Goal: Information Seeking & Learning: Learn about a topic

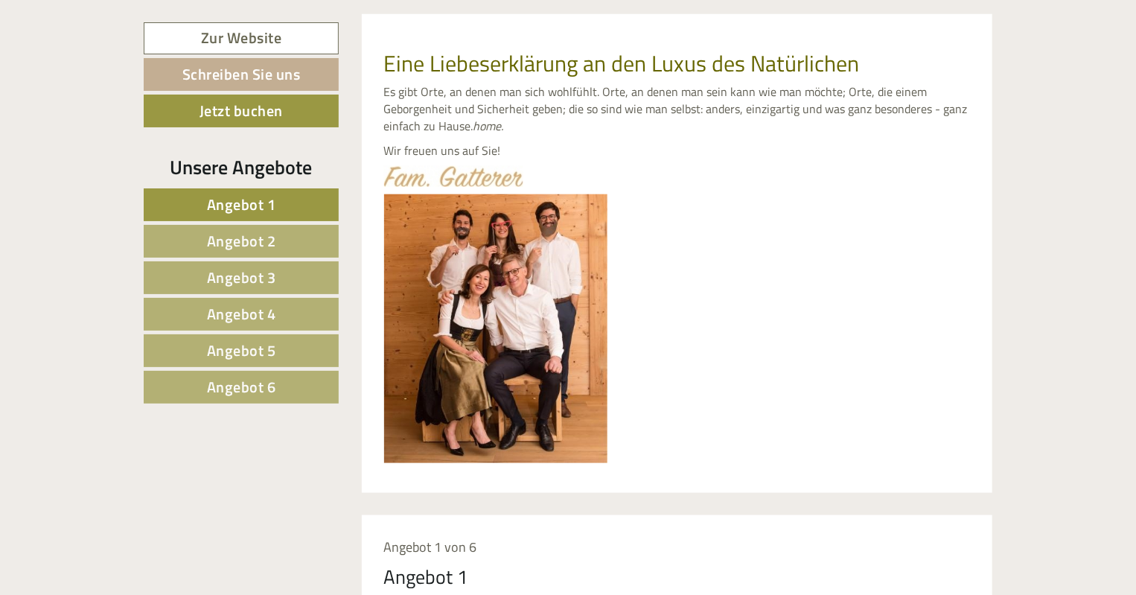
scroll to position [685, 0]
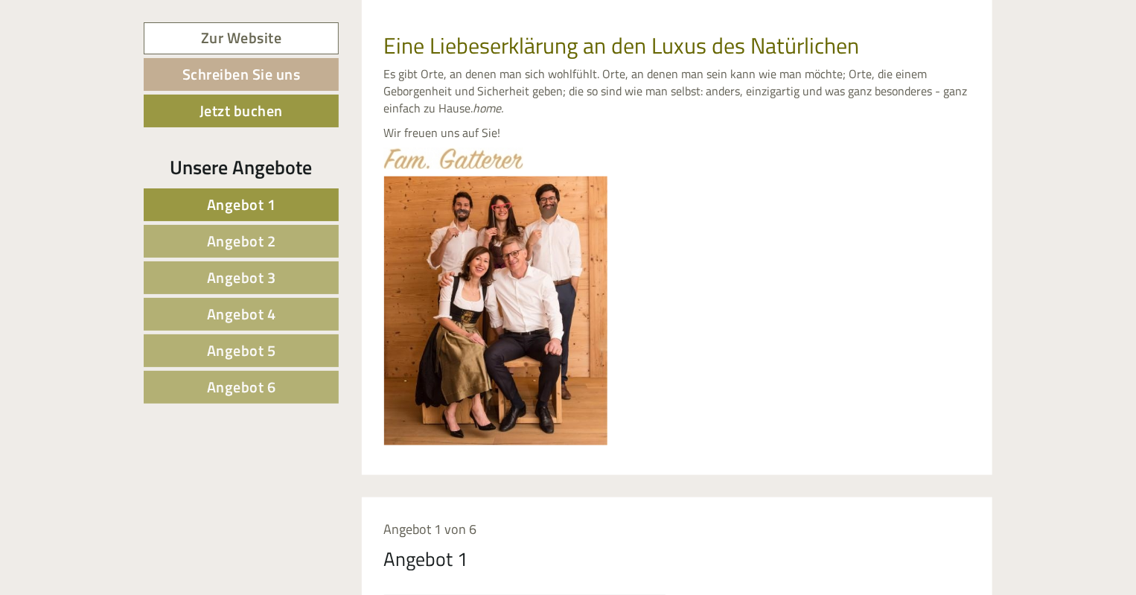
click at [234, 385] on span "Angebot 6" at bounding box center [241, 386] width 69 height 23
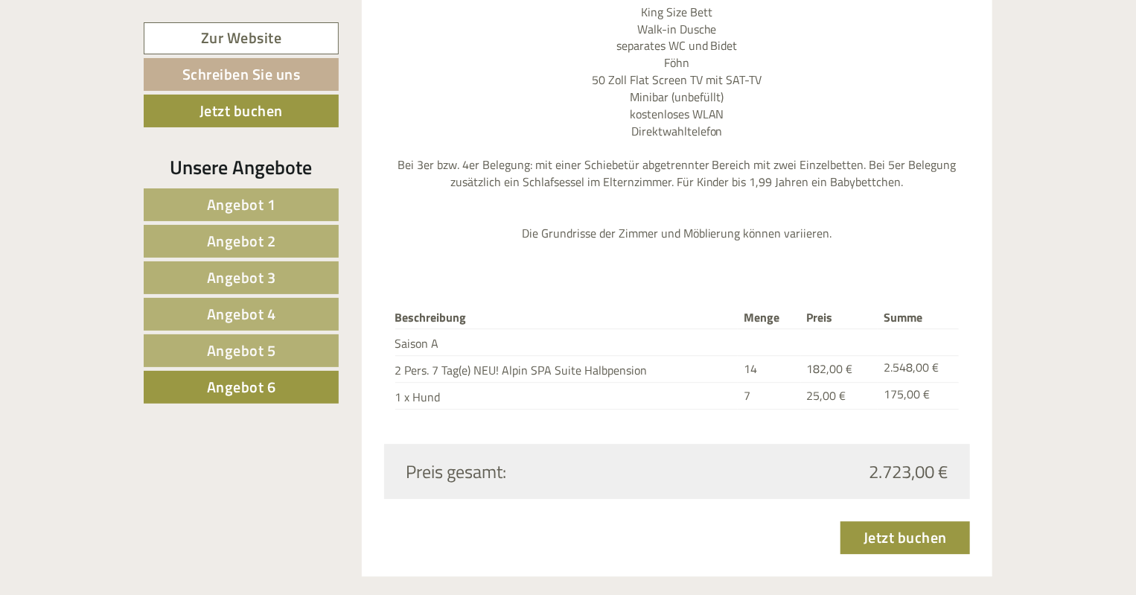
scroll to position [1863, 0]
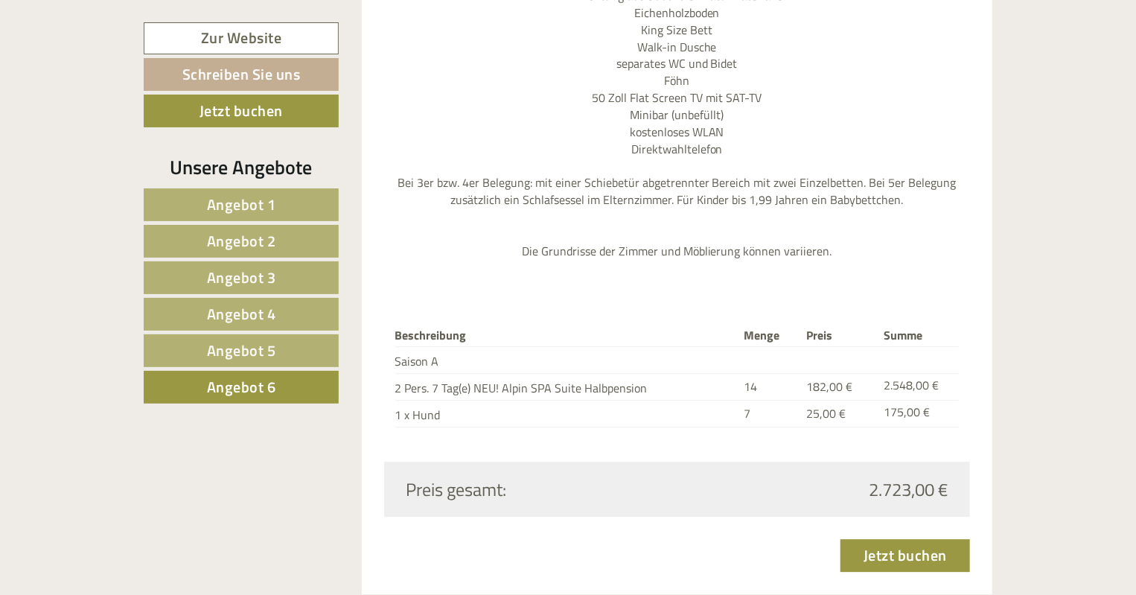
click at [249, 345] on span "Angebot 5" at bounding box center [241, 350] width 69 height 23
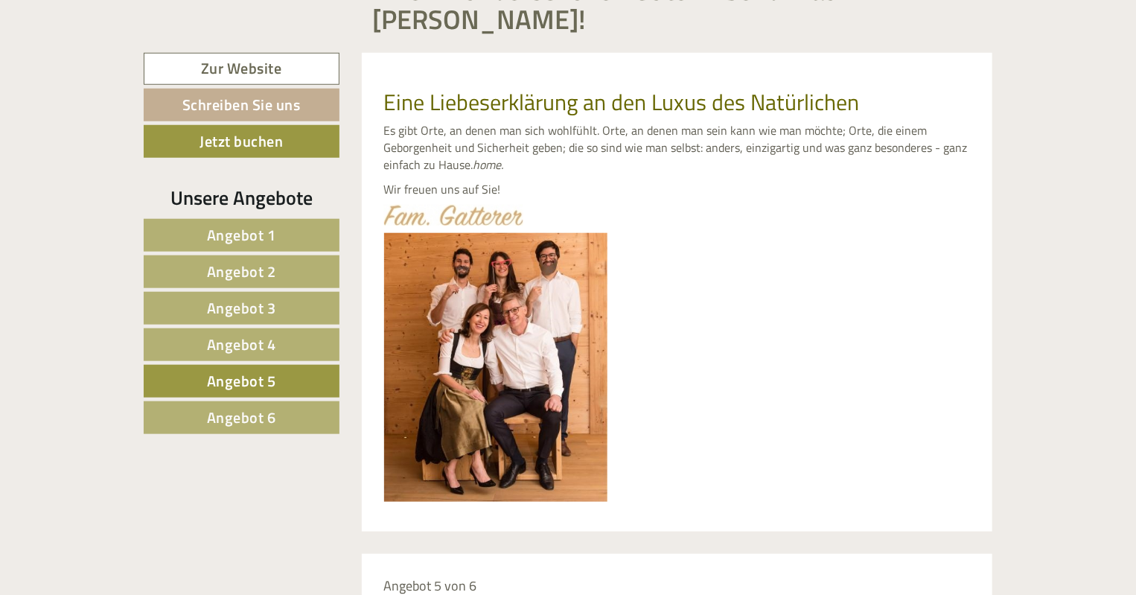
scroll to position [639, 0]
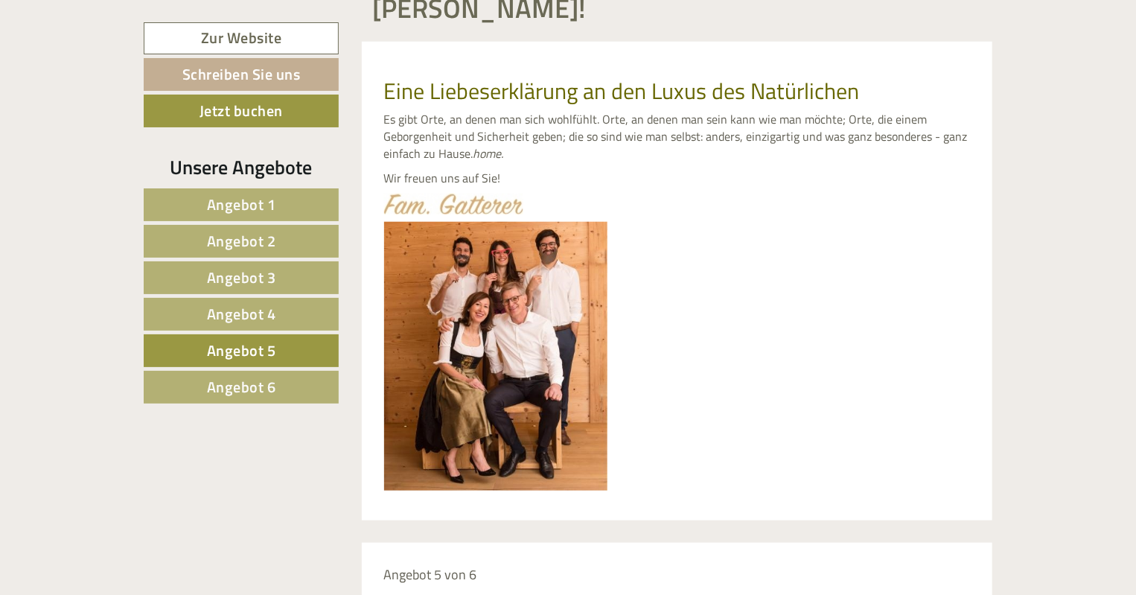
click at [231, 306] on span "Angebot 4" at bounding box center [241, 313] width 69 height 23
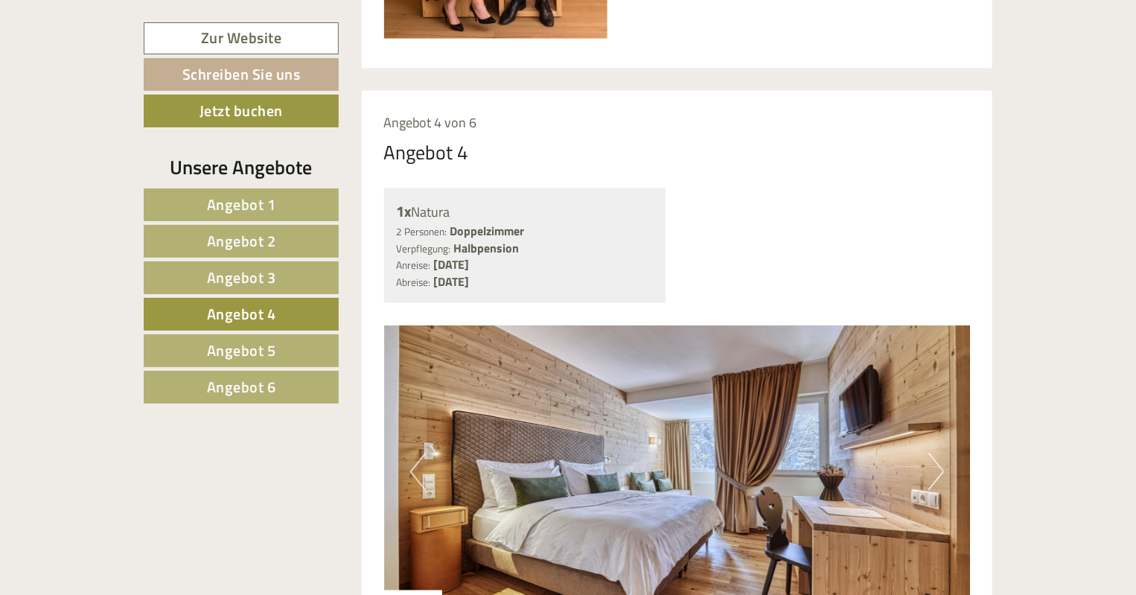
scroll to position [1104, 0]
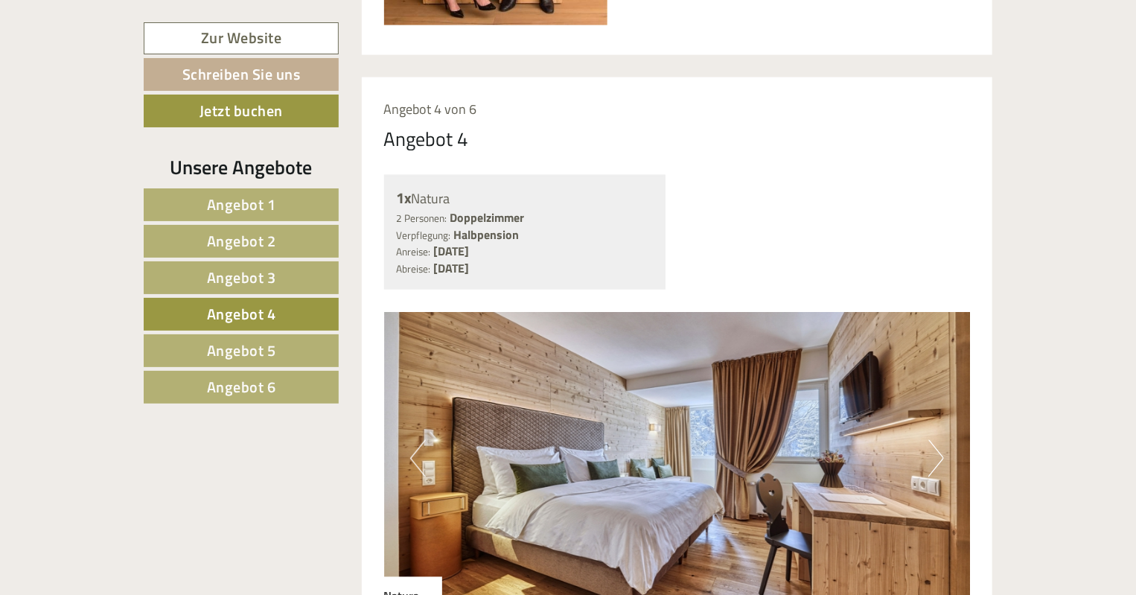
click at [259, 275] on span "Angebot 3" at bounding box center [241, 277] width 69 height 23
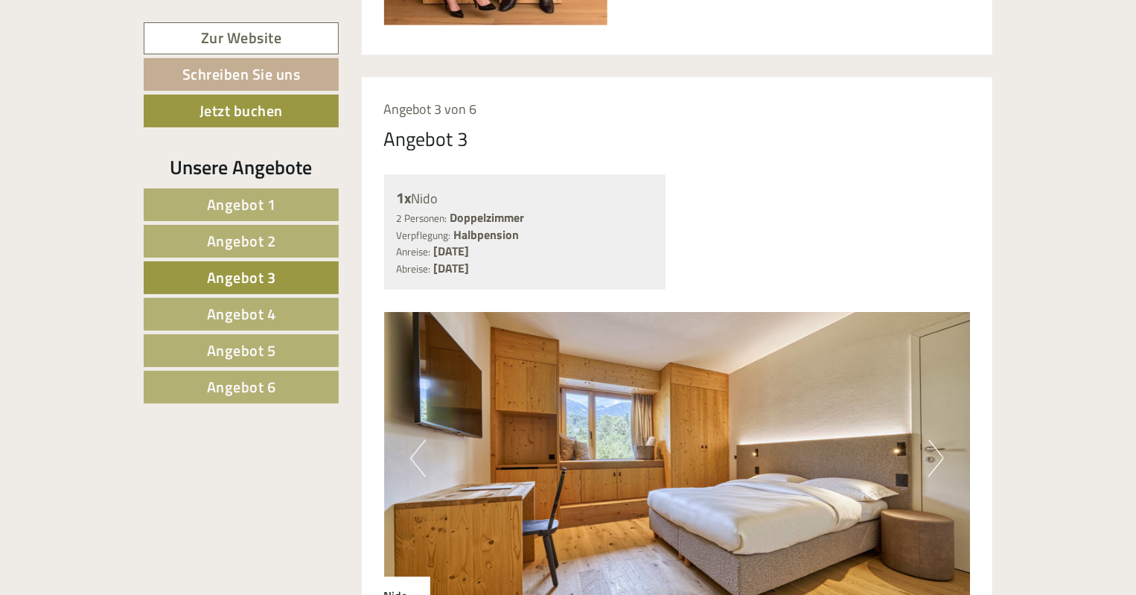
scroll to position [1152, 0]
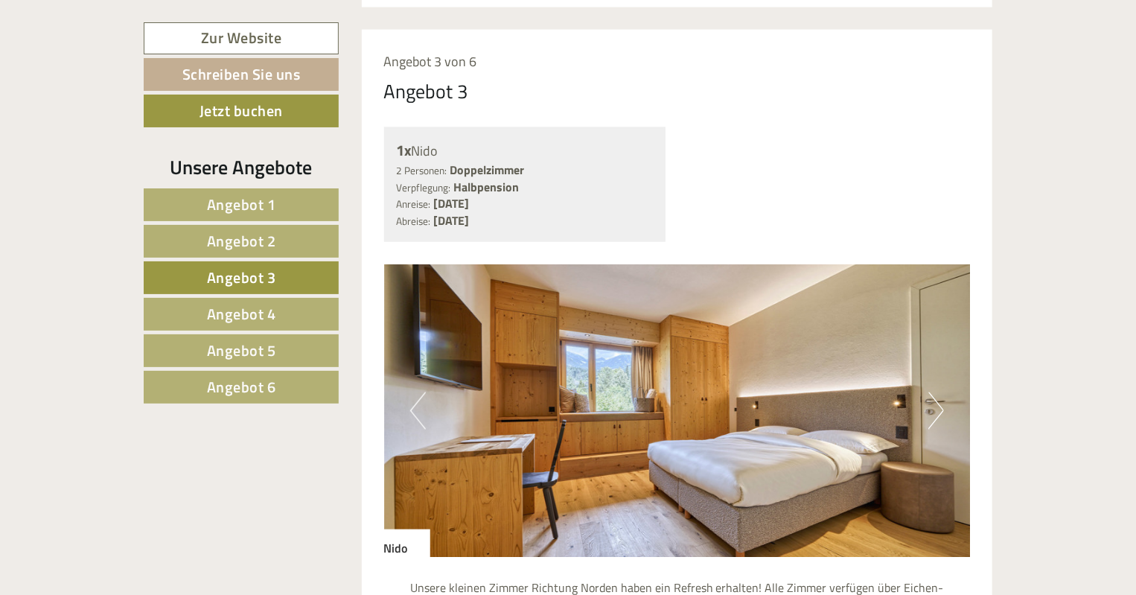
drag, startPoint x: 1134, startPoint y: 234, endPoint x: 1139, endPoint y: 283, distance: 49.4
click at [1135, 283] on html "Previous Next 1 2 3 4 Einen wunderschönen Guten Abend Frau [PERSON_NAME]! Eine …" at bounding box center [568, 520] width 1136 height 3345
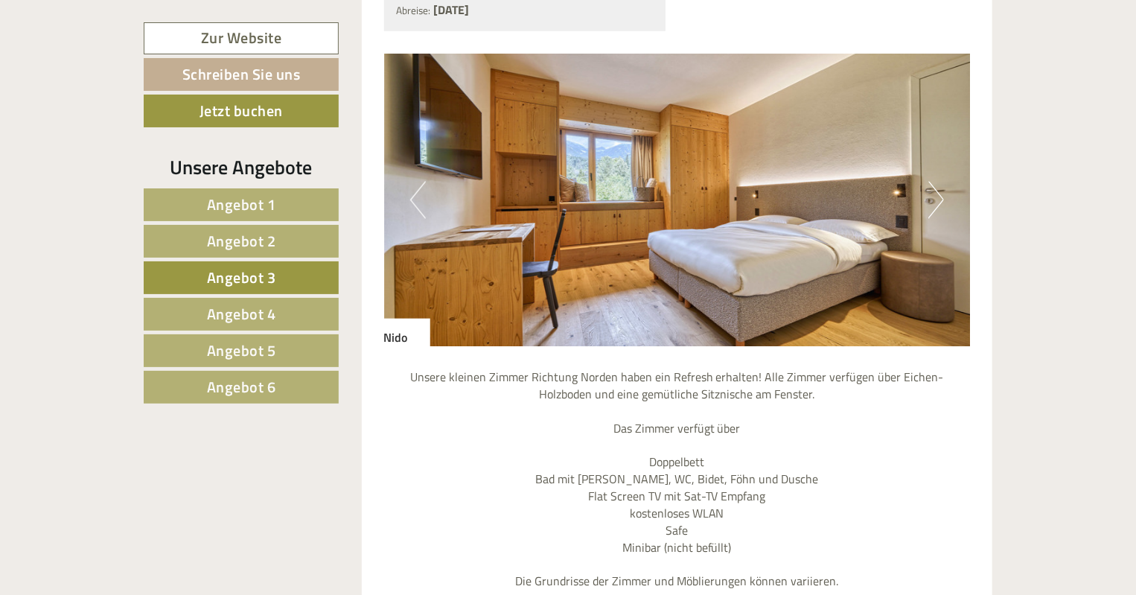
scroll to position [1366, 0]
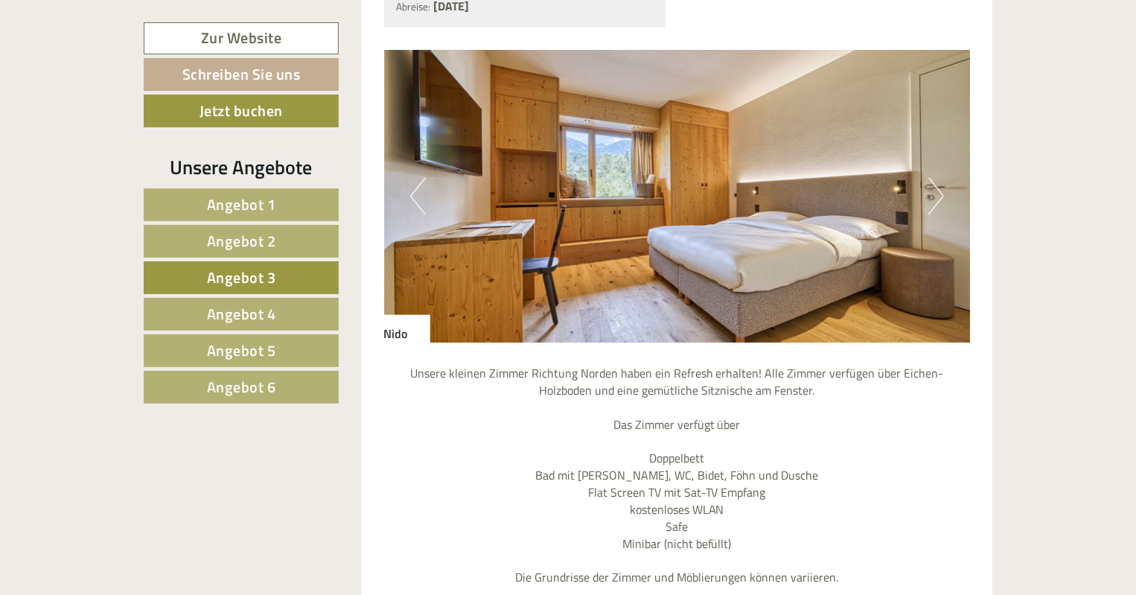
click at [252, 235] on span "Angebot 2" at bounding box center [241, 240] width 69 height 23
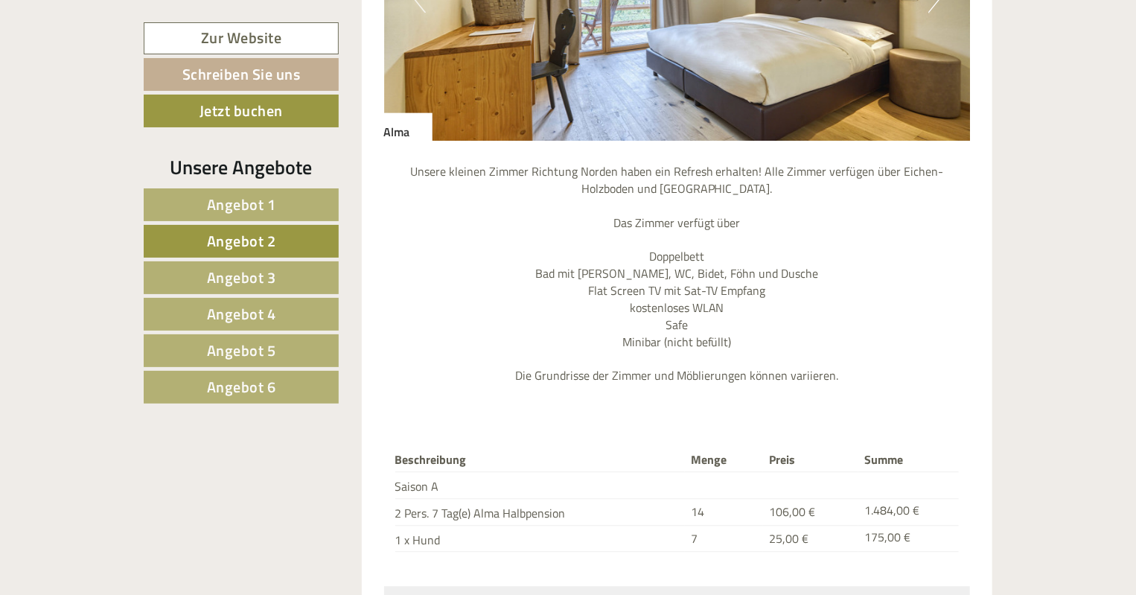
scroll to position [1578, 0]
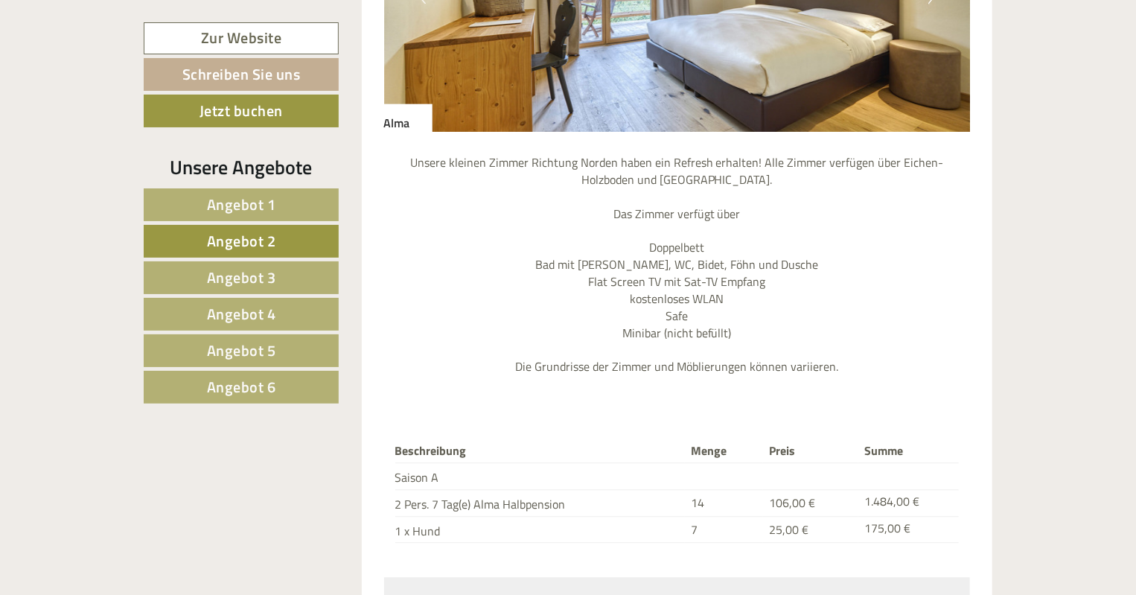
click at [211, 200] on span "Angebot 1" at bounding box center [241, 204] width 69 height 23
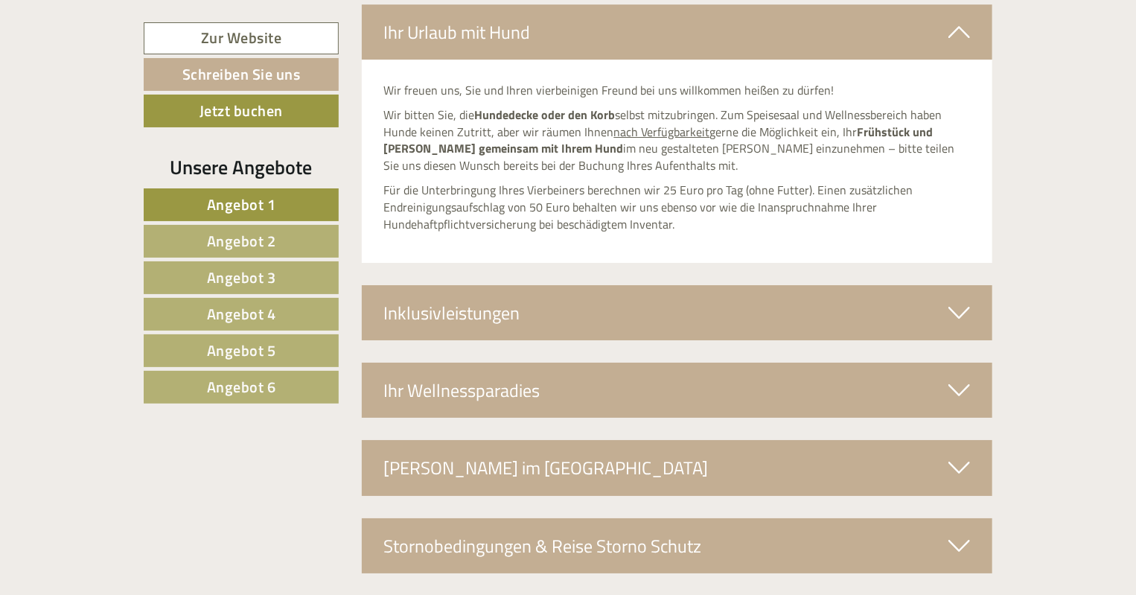
scroll to position [2583, 0]
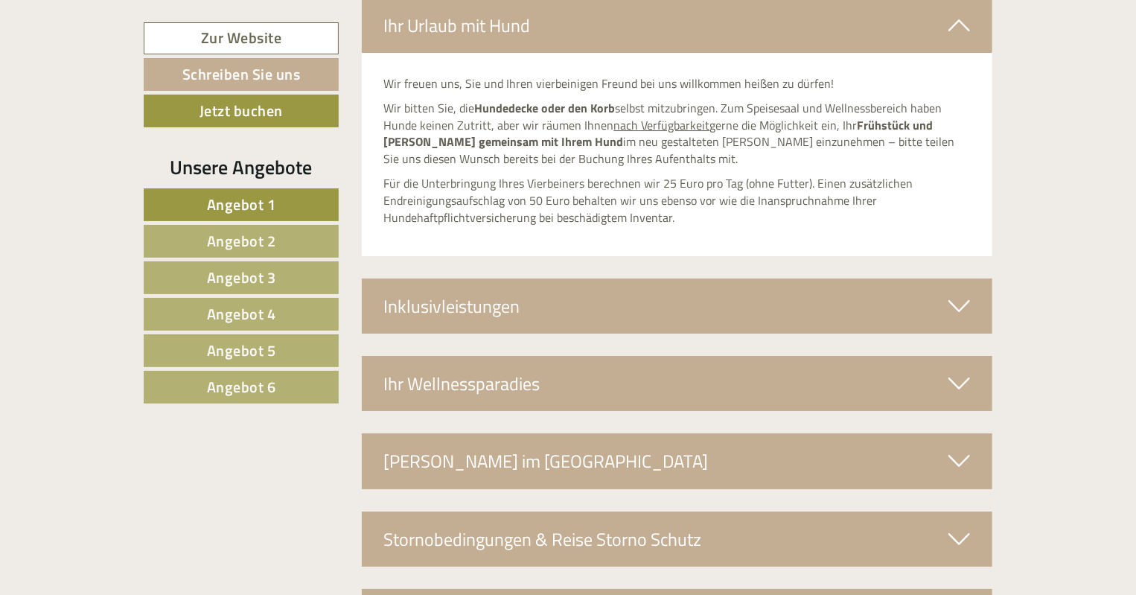
click at [961, 293] on icon at bounding box center [959, 305] width 22 height 25
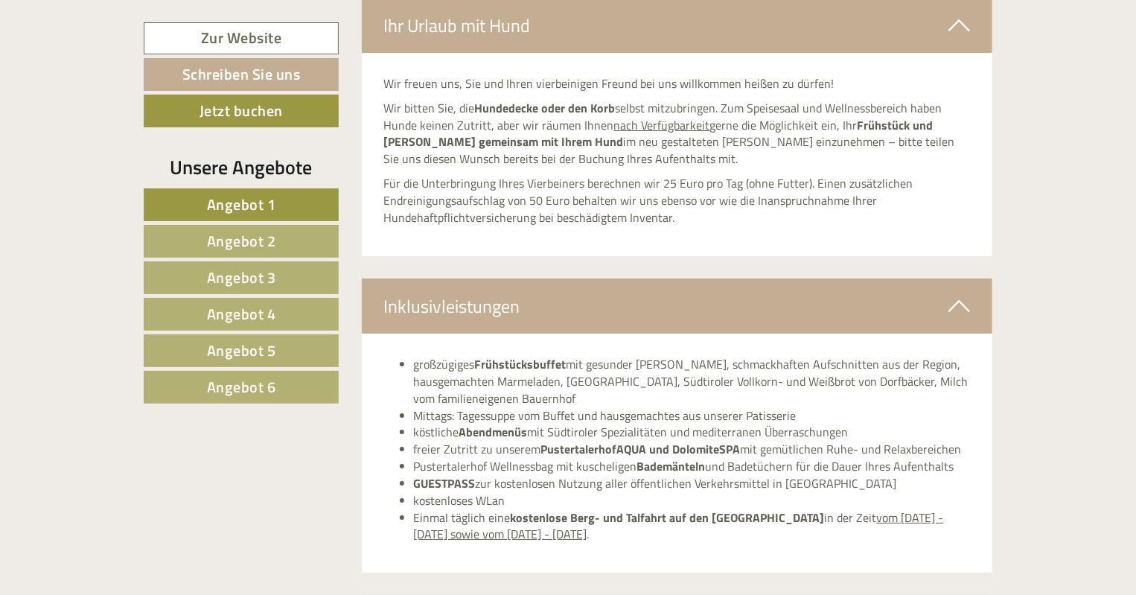
click at [955, 293] on icon at bounding box center [959, 305] width 22 height 25
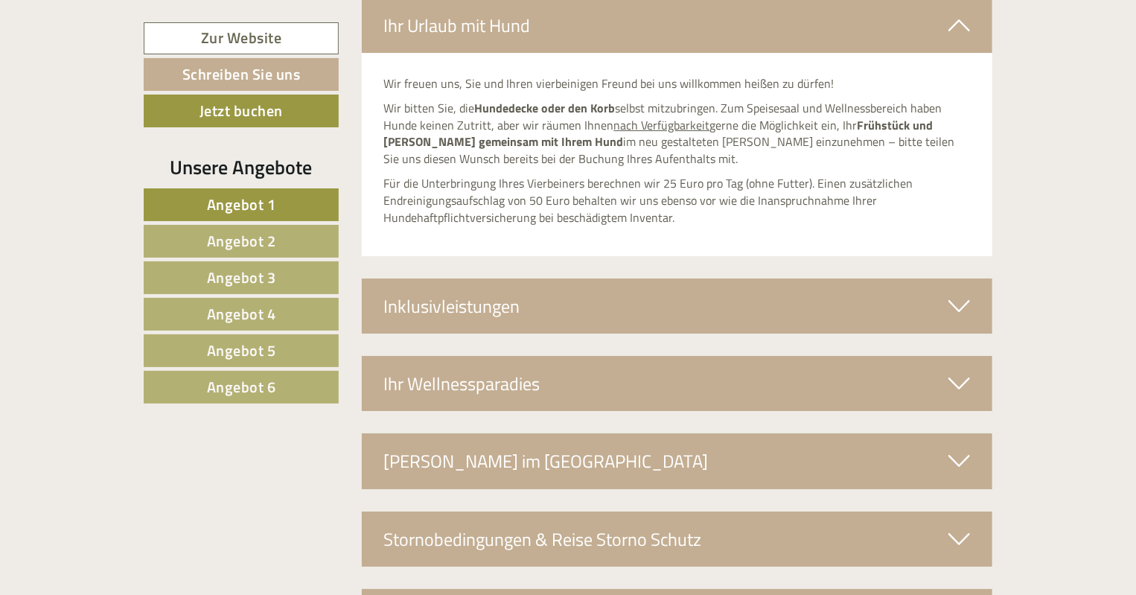
click at [952, 371] on icon at bounding box center [959, 383] width 22 height 25
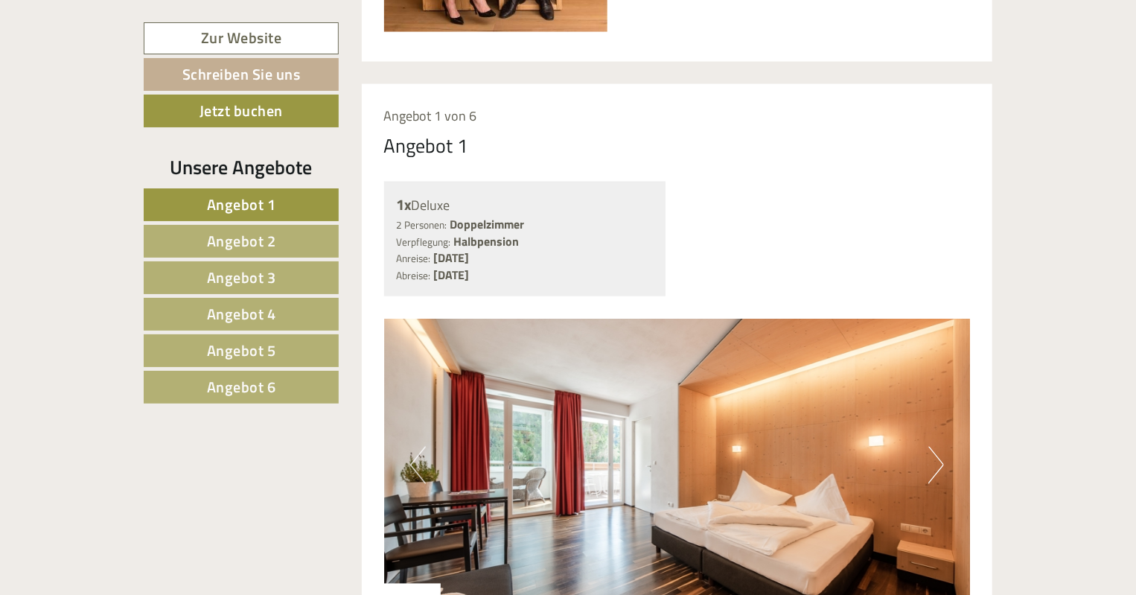
scroll to position [1125, 0]
